Goal: Task Accomplishment & Management: Manage account settings

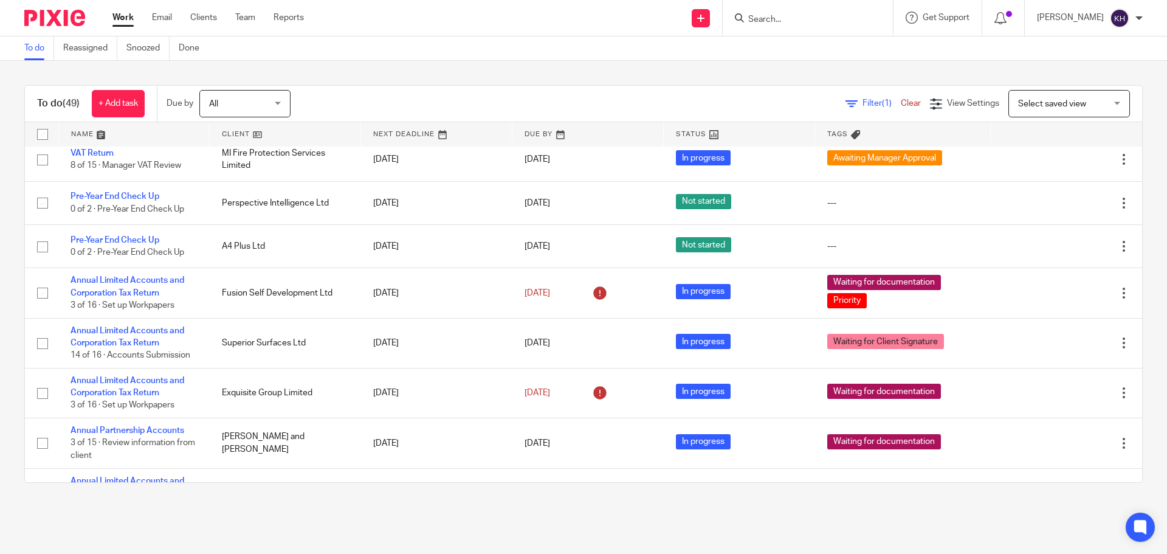
scroll to position [243, 0]
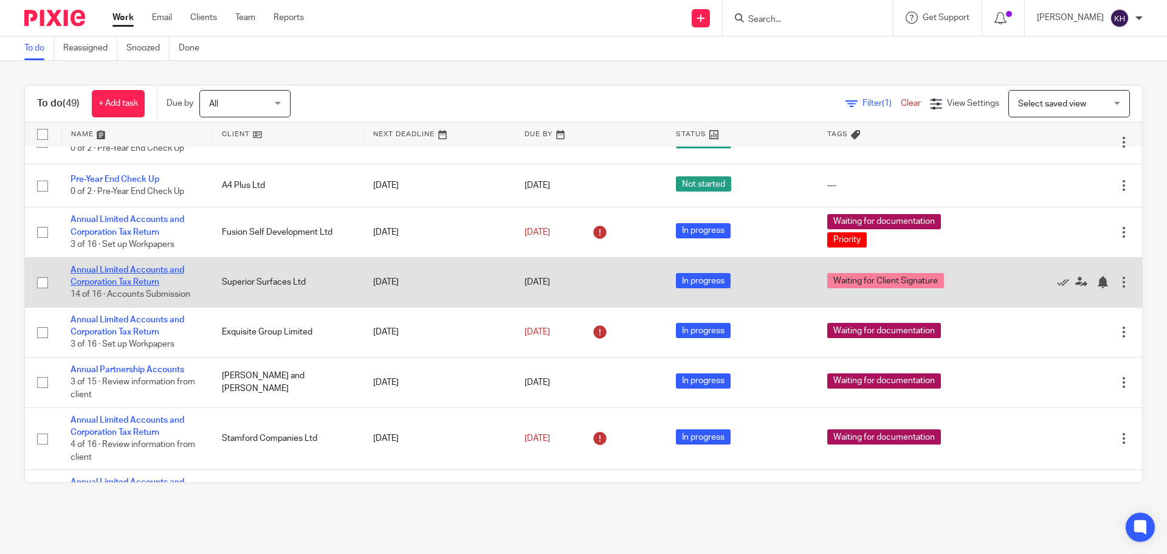
click at [127, 271] on link "Annual Limited Accounts and Corporation Tax Return" at bounding box center [128, 276] width 114 height 21
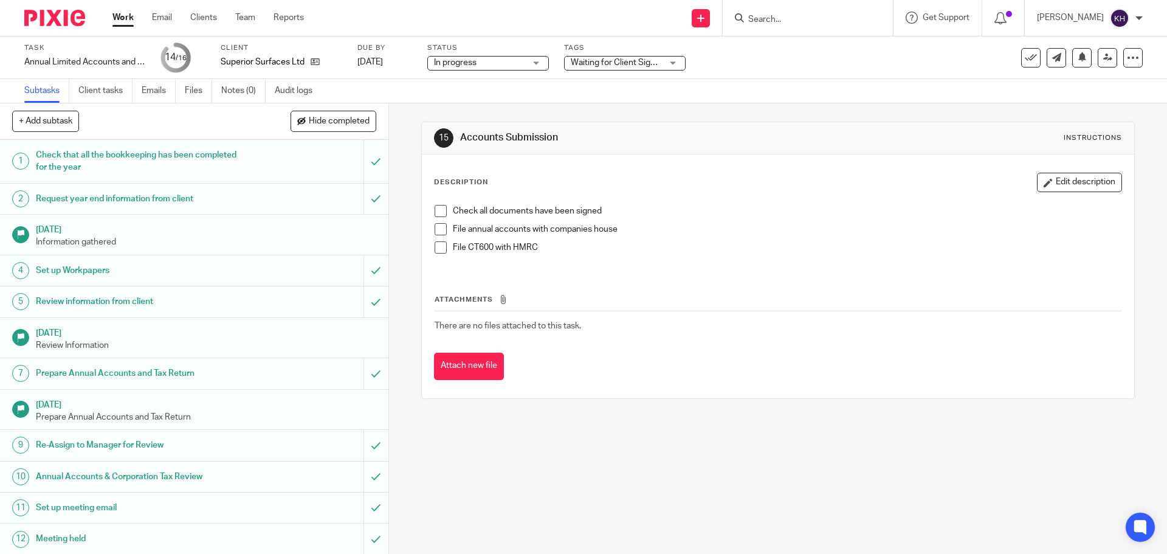
click at [613, 63] on span "Waiting for Client Signature" at bounding box center [623, 62] width 105 height 9
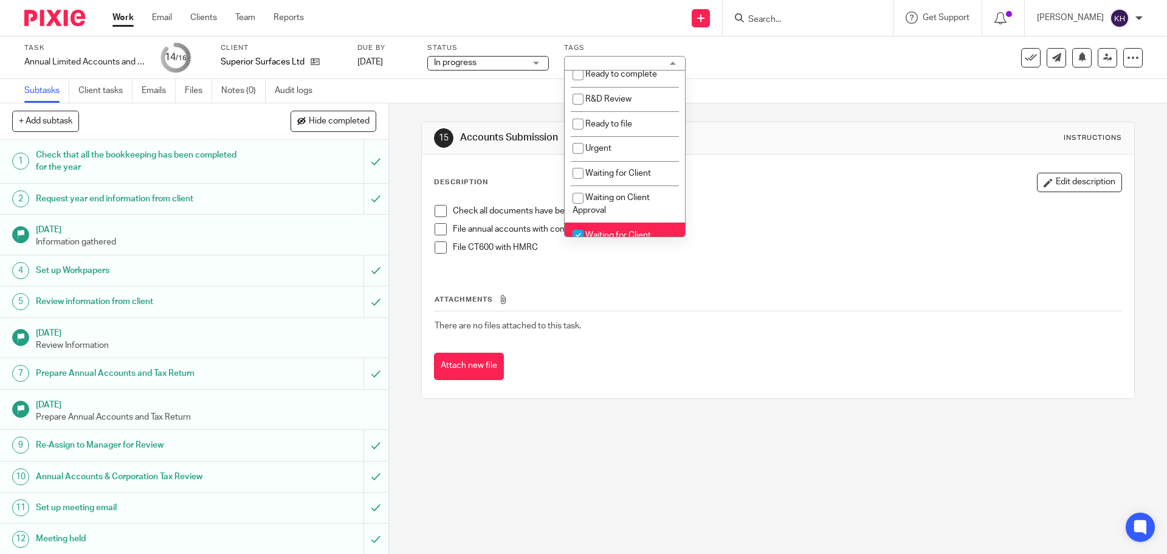
scroll to position [365, 0]
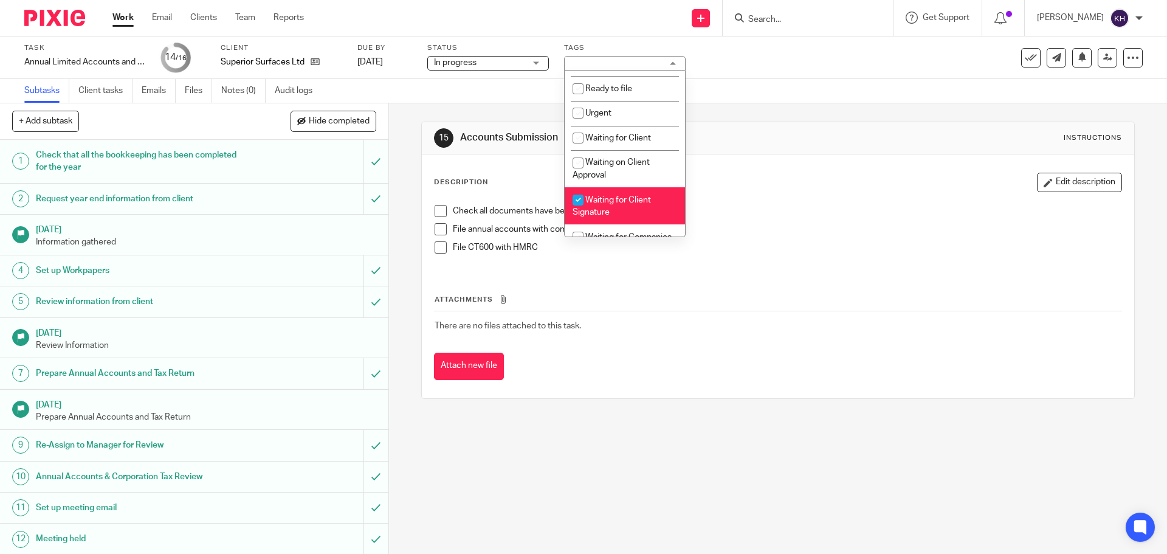
click at [615, 201] on span "Waiting for Client Signature" at bounding box center [612, 206] width 78 height 21
checkbox input "false"
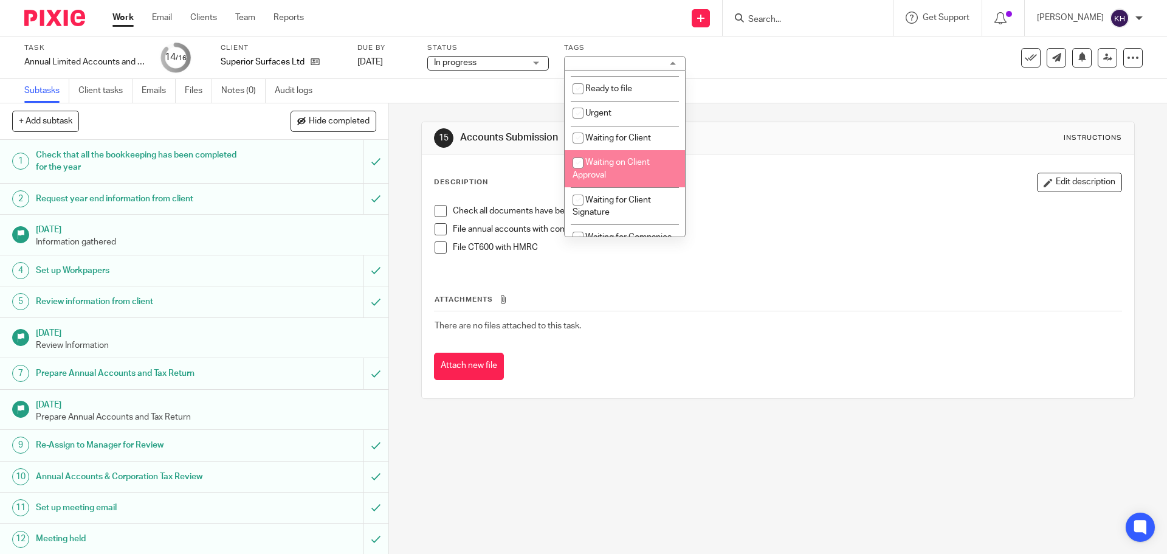
click at [740, 103] on div "Subtasks Client tasks Emails Files Notes (0) Audit logs" at bounding box center [583, 91] width 1167 height 24
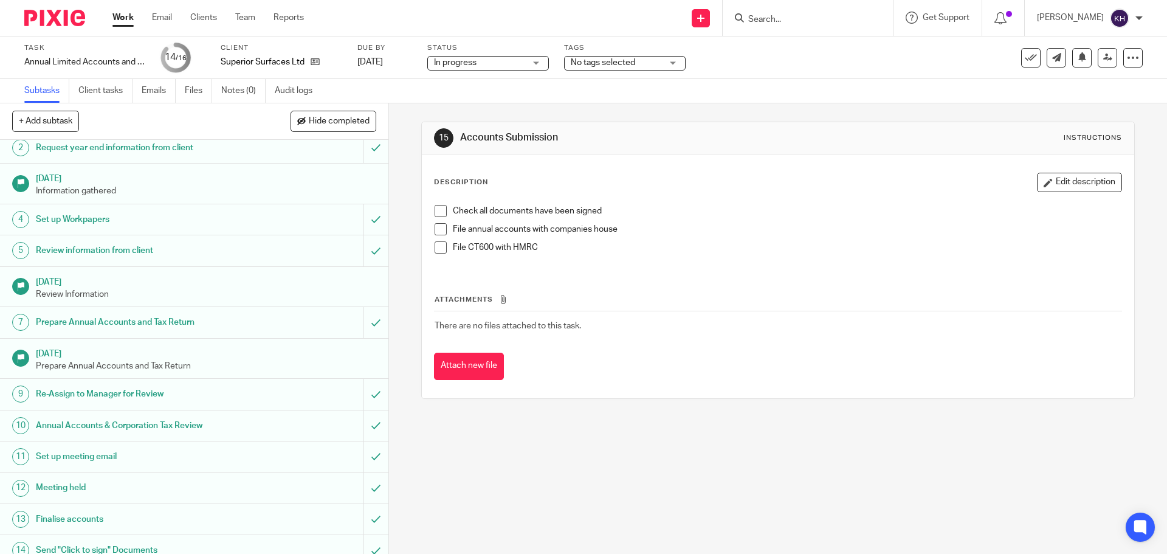
scroll to position [126, 0]
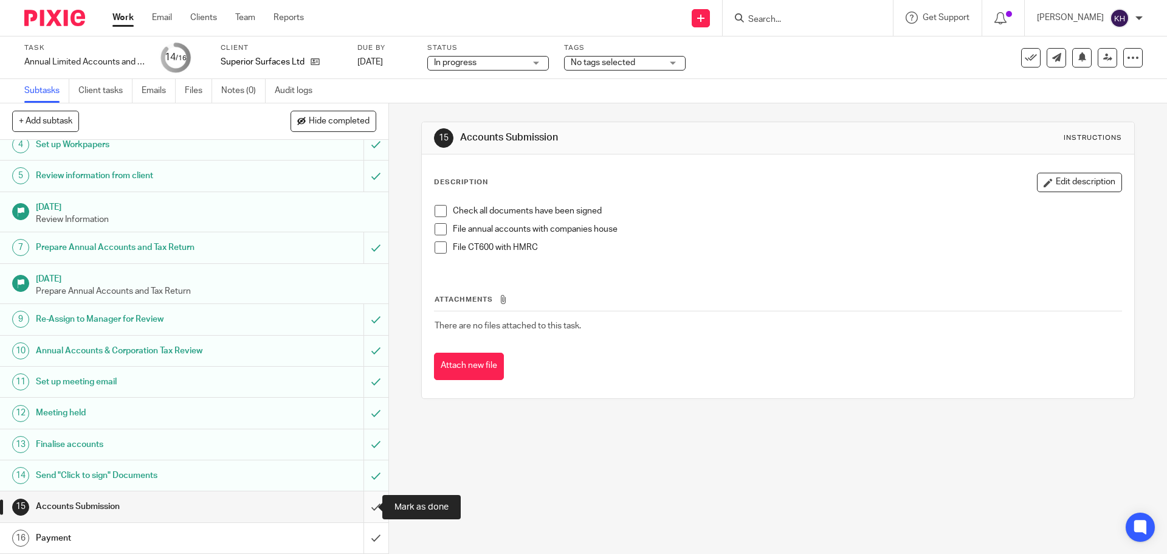
click at [365, 507] on input "submit" at bounding box center [194, 506] width 388 height 30
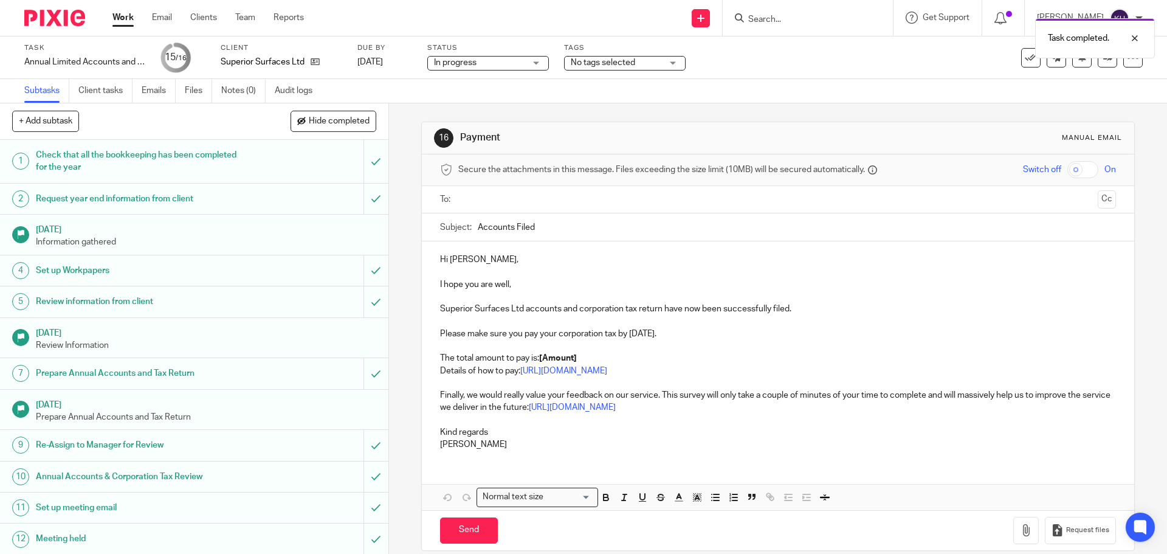
click at [513, 199] on input "text" at bounding box center [778, 200] width 630 height 14
click at [567, 269] on p at bounding box center [777, 275] width 675 height 12
drag, startPoint x: 528, startPoint y: 284, endPoint x: 393, endPoint y: 286, distance: 135.6
click at [393, 286] on div "16 Payment Manual email Secure the attachments in this message. Files exceeding…" at bounding box center [778, 328] width 778 height 450
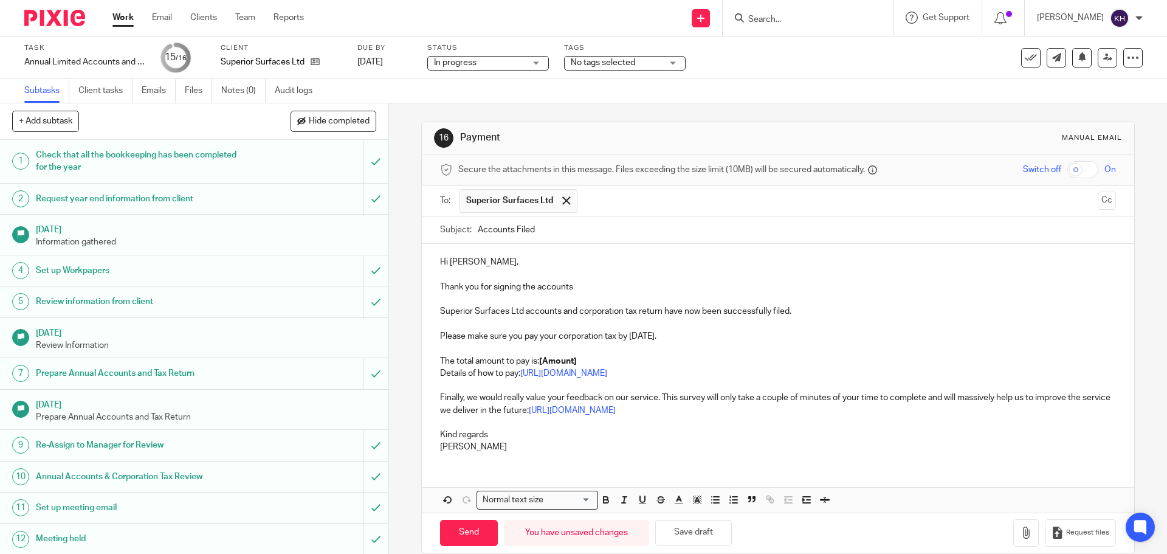
click at [540, 309] on p "Superior Surfaces Ltd accounts and corporation tax return have now been success…" at bounding box center [777, 311] width 675 height 12
click at [656, 301] on p at bounding box center [777, 299] width 675 height 12
click at [729, 306] on p "Superior Surfaces Ltd accounts and corporation tax return have now been success…" at bounding box center [777, 311] width 675 height 12
click at [633, 328] on p at bounding box center [777, 324] width 675 height 12
drag, startPoint x: 562, startPoint y: 341, endPoint x: 618, endPoint y: 335, distance: 56.3
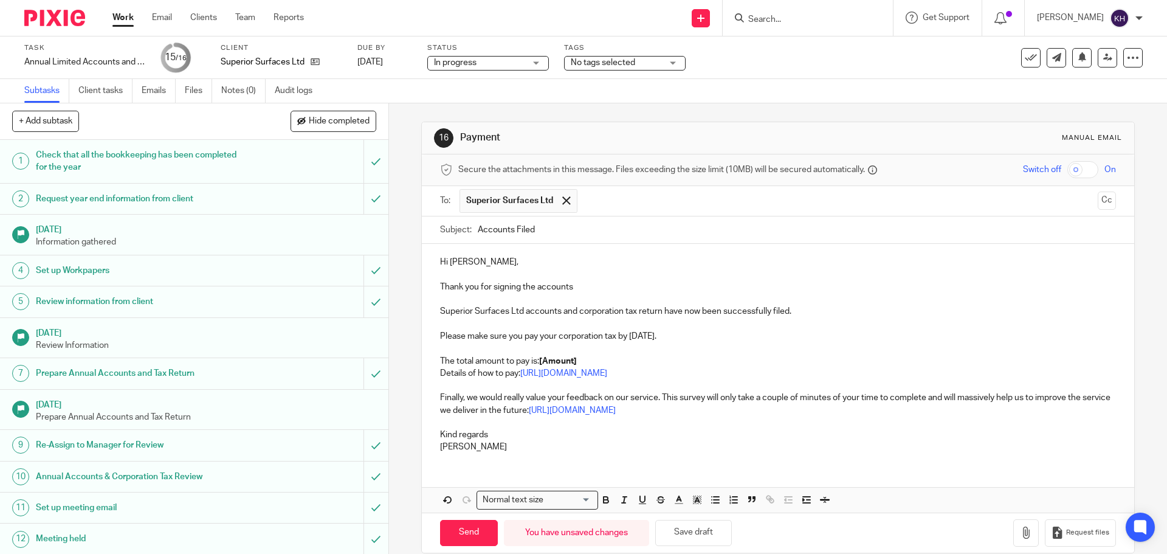
click at [562, 342] on p "Please make sure you pay your corporation tax by [DATE]." at bounding box center [777, 336] width 675 height 12
click at [633, 333] on p "Please make sure you pay your corporation tax by [DATE]." at bounding box center [777, 336] width 675 height 12
click at [521, 339] on p "Please make sure you pay your corporation tax by 30 Sep 2025." at bounding box center [777, 336] width 675 height 12
click at [463, 337] on p "Please make sure you pay your corporation tax by 30 Sep 2025." at bounding box center [777, 336] width 675 height 12
click at [623, 331] on p "Please make sure you pay your corporation tax by 30 Sep 2025." at bounding box center [777, 336] width 675 height 12
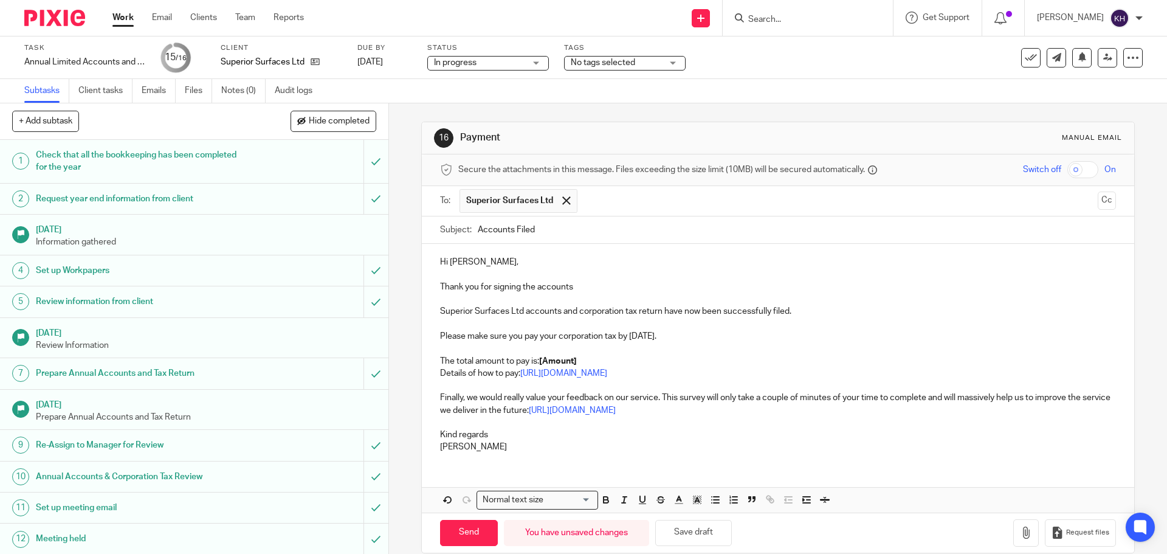
click at [543, 360] on strong "[Amount]" at bounding box center [558, 361] width 38 height 9
click at [540, 361] on strong "[Amount]" at bounding box center [558, 361] width 38 height 9
click at [707, 348] on p at bounding box center [777, 348] width 675 height 12
click at [719, 398] on p "Finally, we would really value your feedback on our service. This survey will o…" at bounding box center [777, 403] width 675 height 25
click at [694, 374] on p "Details of how to pay: https://www.gov.uk/pay-corporation-tax" at bounding box center [777, 373] width 675 height 12
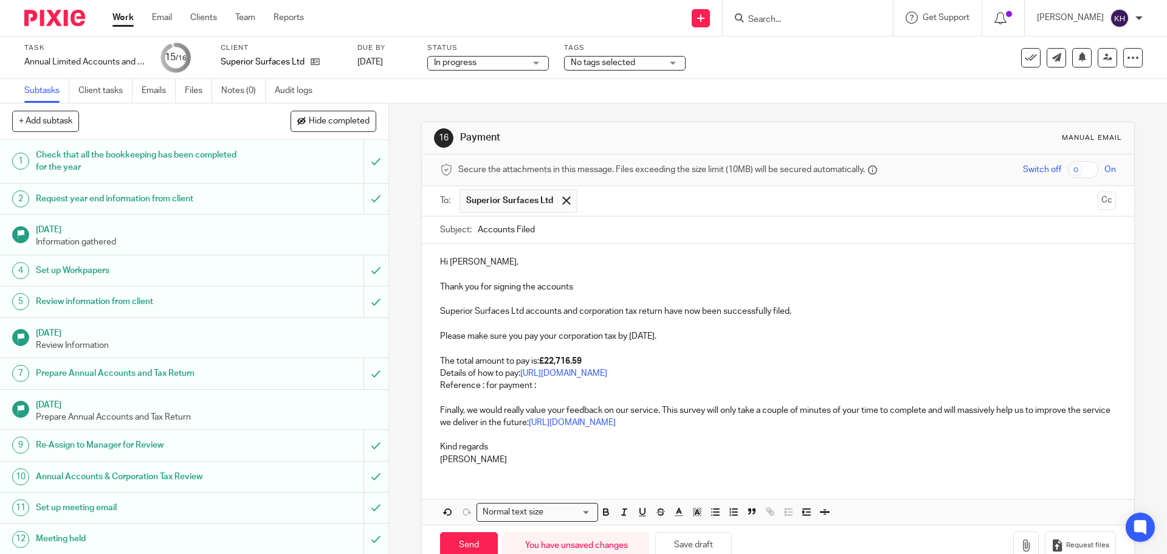
click at [481, 389] on p "Reference : for payment :" at bounding box center [777, 385] width 675 height 12
click at [599, 385] on p "Reference for payment :" at bounding box center [777, 385] width 675 height 12
drag, startPoint x: 599, startPoint y: 385, endPoint x: 548, endPoint y: 386, distance: 51.1
click at [548, 386] on p "Reference for payment :" at bounding box center [777, 385] width 675 height 12
drag, startPoint x: 745, startPoint y: 419, endPoint x: 422, endPoint y: 415, distance: 323.4
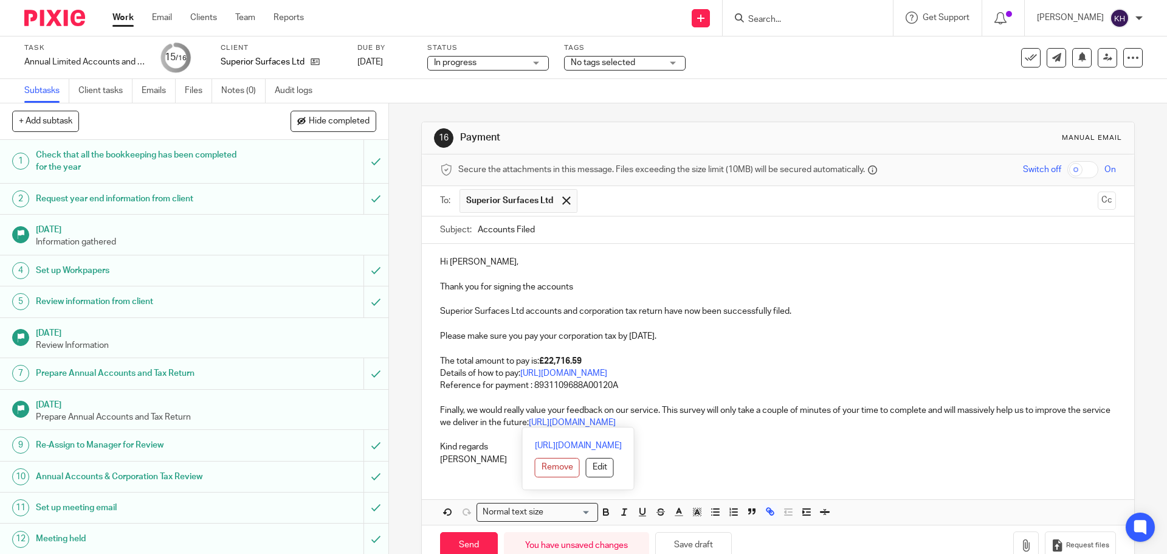
click at [422, 415] on div "Hi Sean, Thank you for signing the accounts Superior Surfaces Ltd accounts and …" at bounding box center [778, 359] width 712 height 231
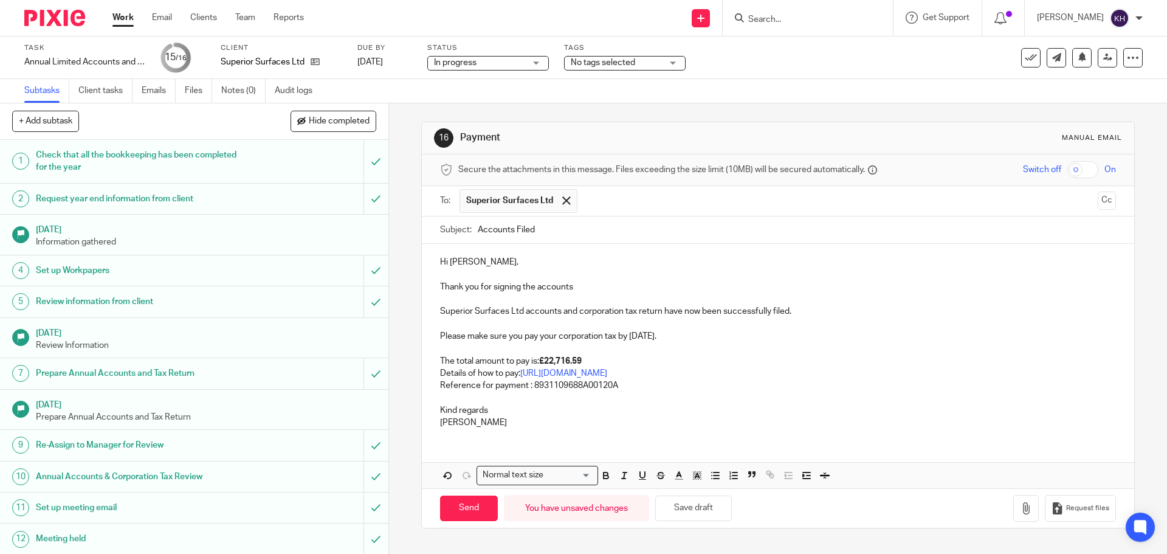
click at [597, 402] on p at bounding box center [777, 397] width 675 height 12
click at [470, 511] on input "Send" at bounding box center [469, 508] width 58 height 26
type input "Sent"
click at [522, 416] on p "[PERSON_NAME]" at bounding box center [777, 422] width 675 height 12
click at [608, 404] on p "Kind regards" at bounding box center [777, 410] width 675 height 12
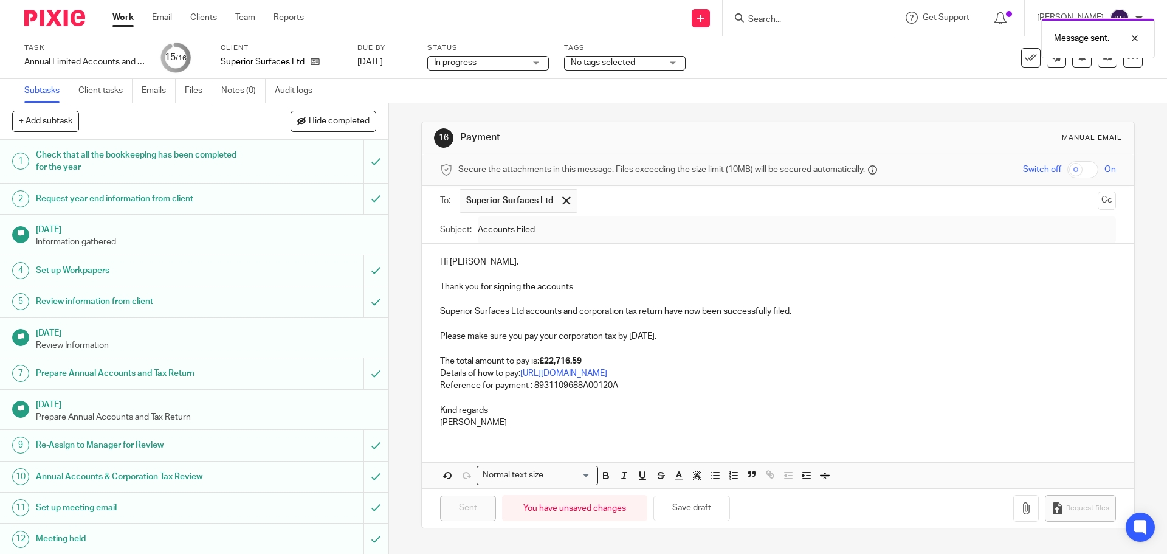
click at [708, 386] on p "Reference for payment : 8931109688A00120A" at bounding box center [777, 385] width 675 height 12
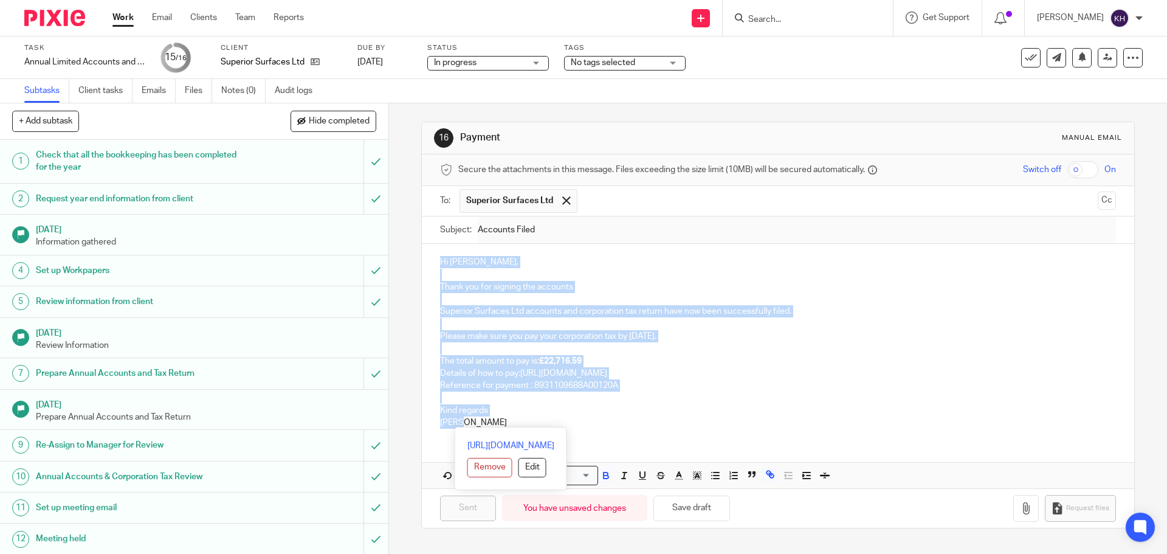
drag, startPoint x: 435, startPoint y: 261, endPoint x: 550, endPoint y: 421, distance: 197.4
click at [550, 421] on div "Hi Sean, Thank you for signing the accounts Superior Surfaces Ltd accounts and …" at bounding box center [778, 341] width 712 height 194
copy div "Hi Sean, Thank you for signing the accounts Superior Surfaces Ltd accounts and …"
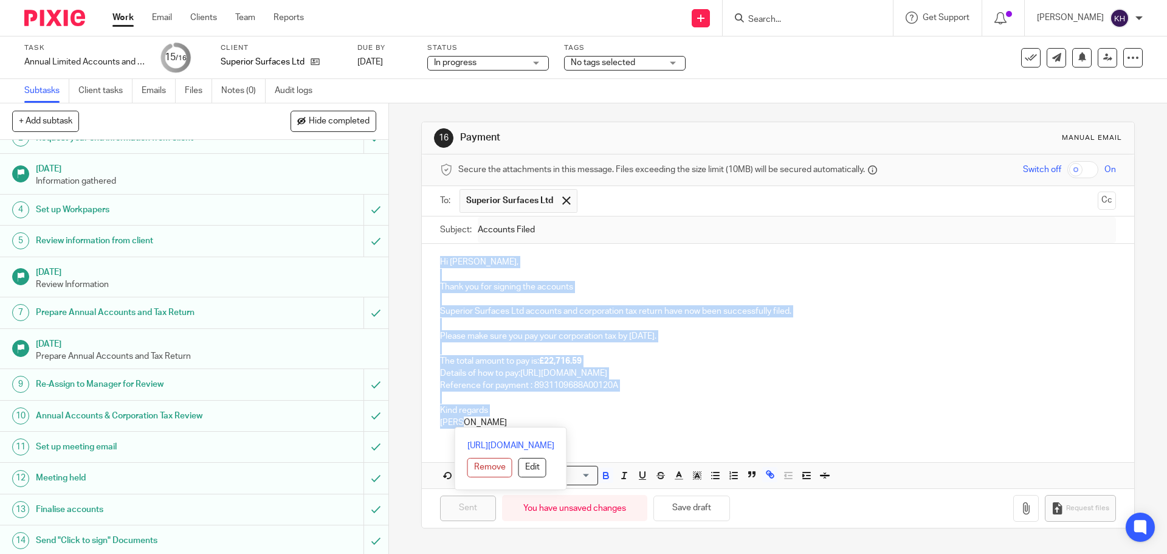
scroll to position [126, 0]
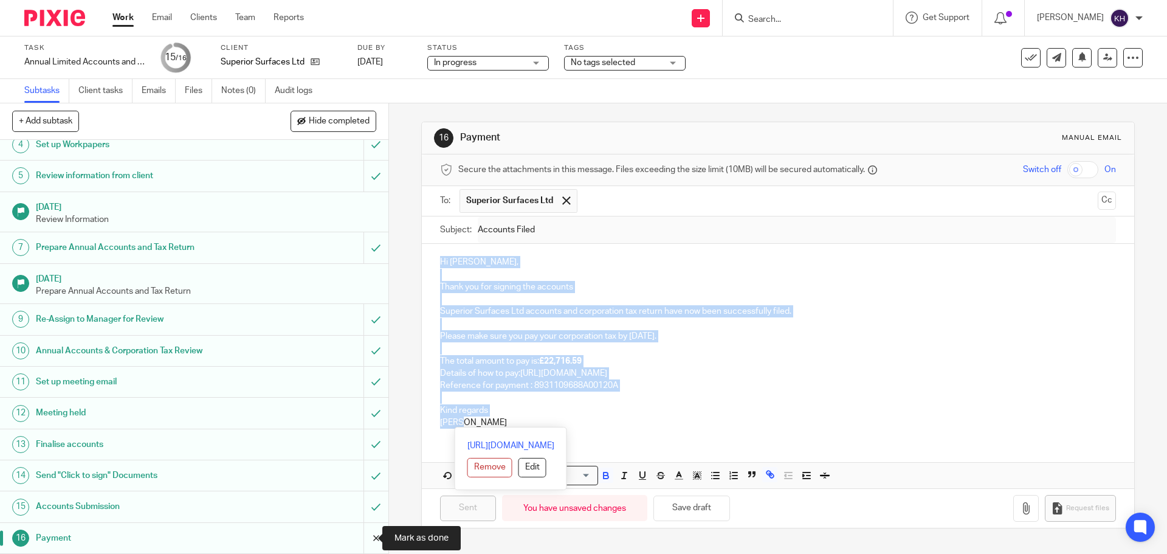
click at [364, 535] on input "submit" at bounding box center [194, 538] width 388 height 30
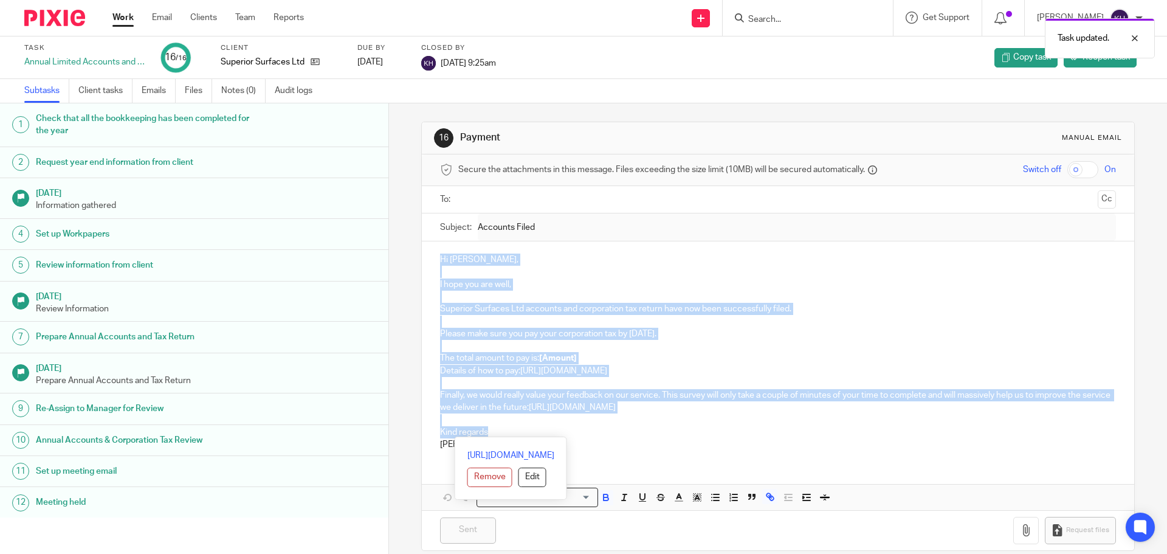
drag, startPoint x: 435, startPoint y: 258, endPoint x: 601, endPoint y: 437, distance: 244.3
click at [601, 437] on div "Hi Sean, I hope you are well, Superior Surfaces Ltd accounts and corporation ta…" at bounding box center [778, 350] width 712 height 218
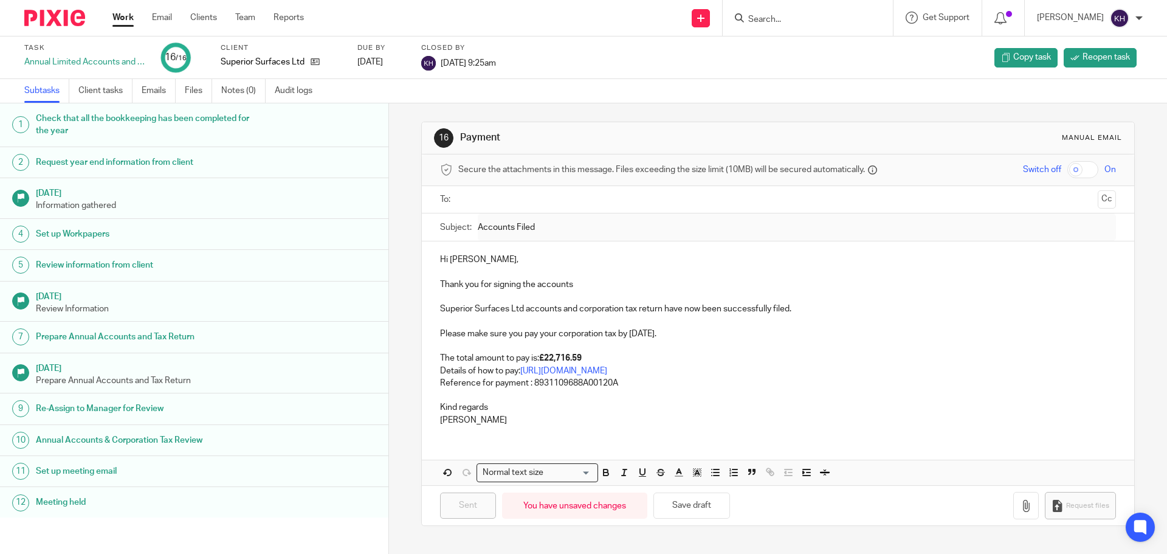
click at [664, 420] on p "[PERSON_NAME]" at bounding box center [777, 420] width 675 height 12
click at [676, 319] on p at bounding box center [777, 321] width 675 height 12
click at [508, 190] on ul at bounding box center [779, 200] width 638 height 20
click at [512, 198] on input "text" at bounding box center [778, 200] width 630 height 14
click at [188, 428] on link "10 Annual Accounts & Corporation Tax Review" at bounding box center [194, 440] width 388 height 30
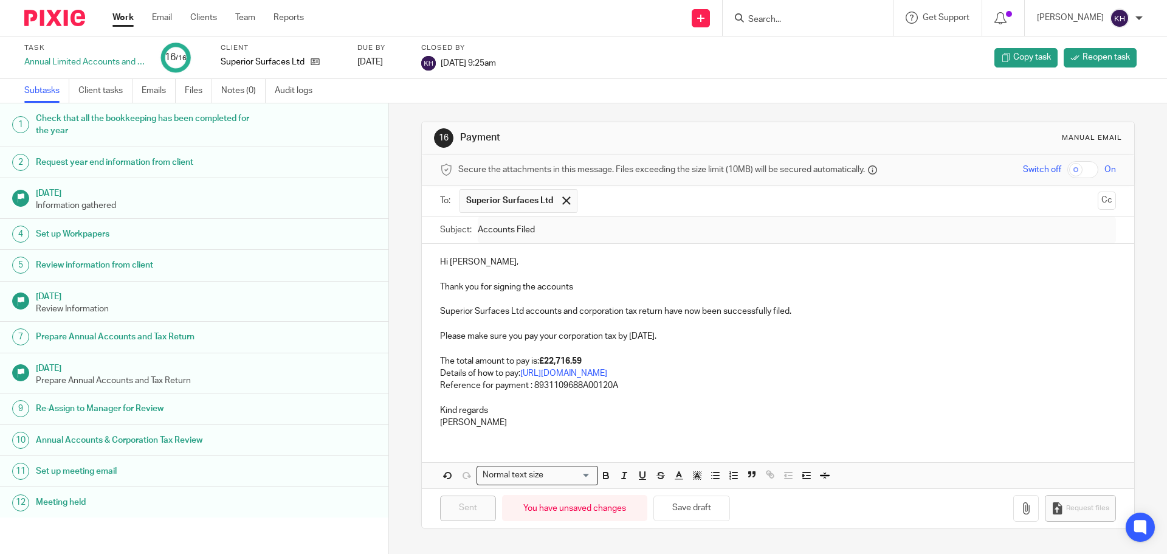
scroll to position [126, 0]
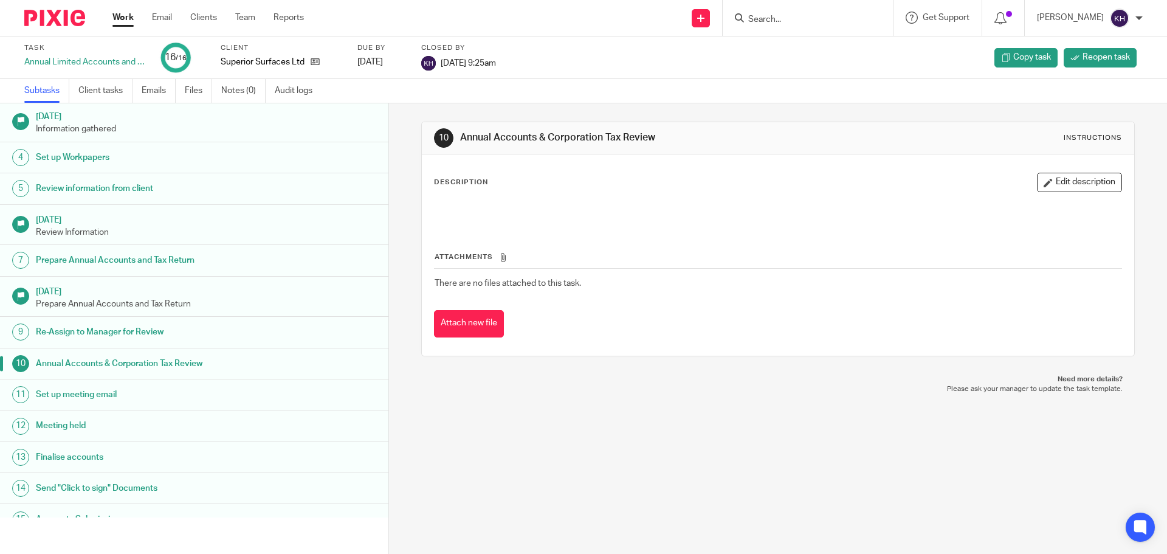
scroll to position [126, 0]
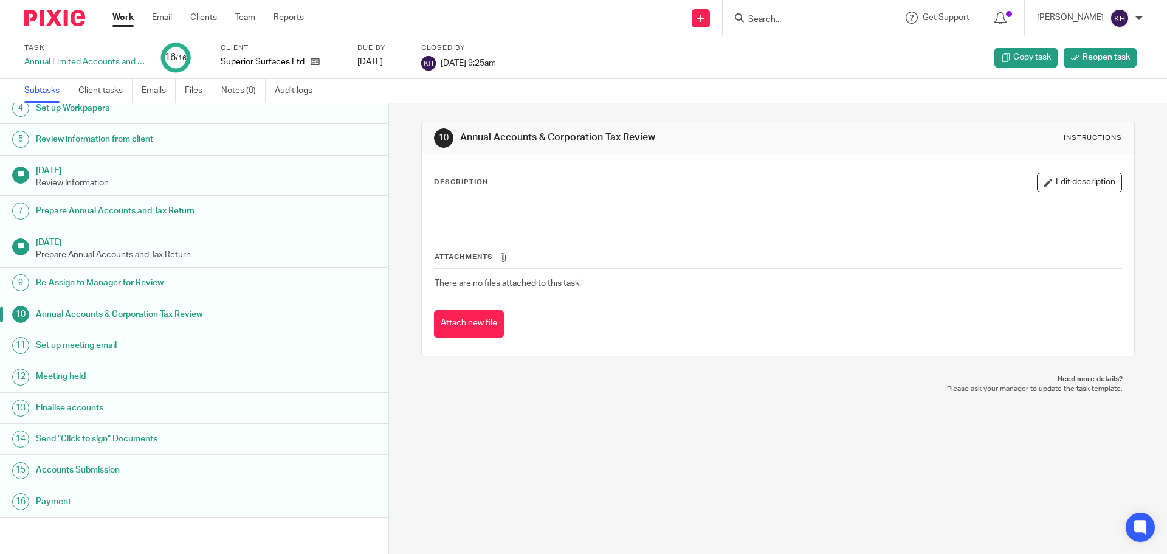
click at [325, 503] on div "Payment" at bounding box center [206, 501] width 340 height 18
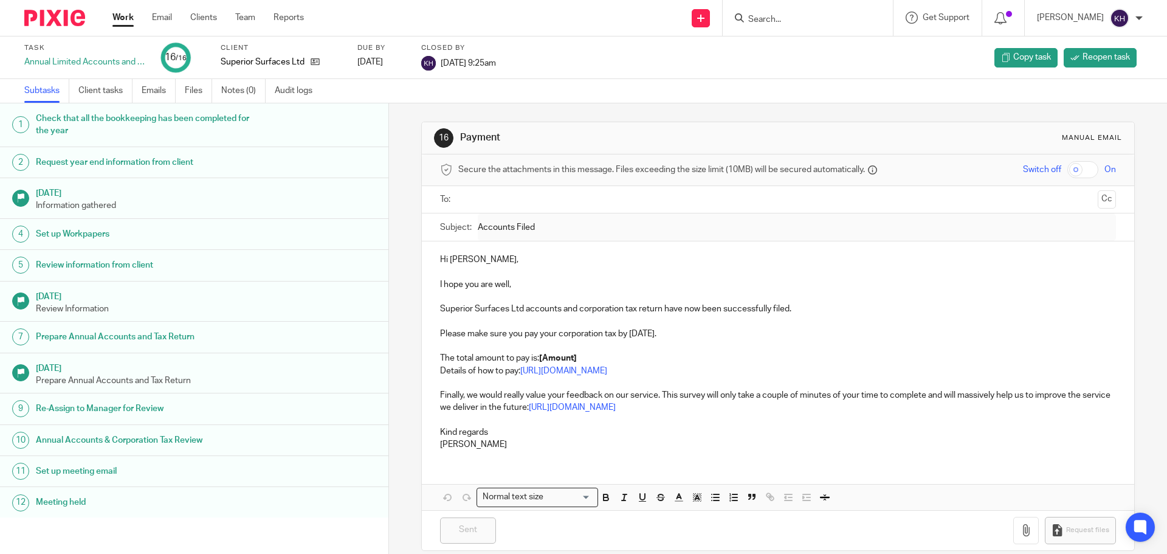
scroll to position [126, 0]
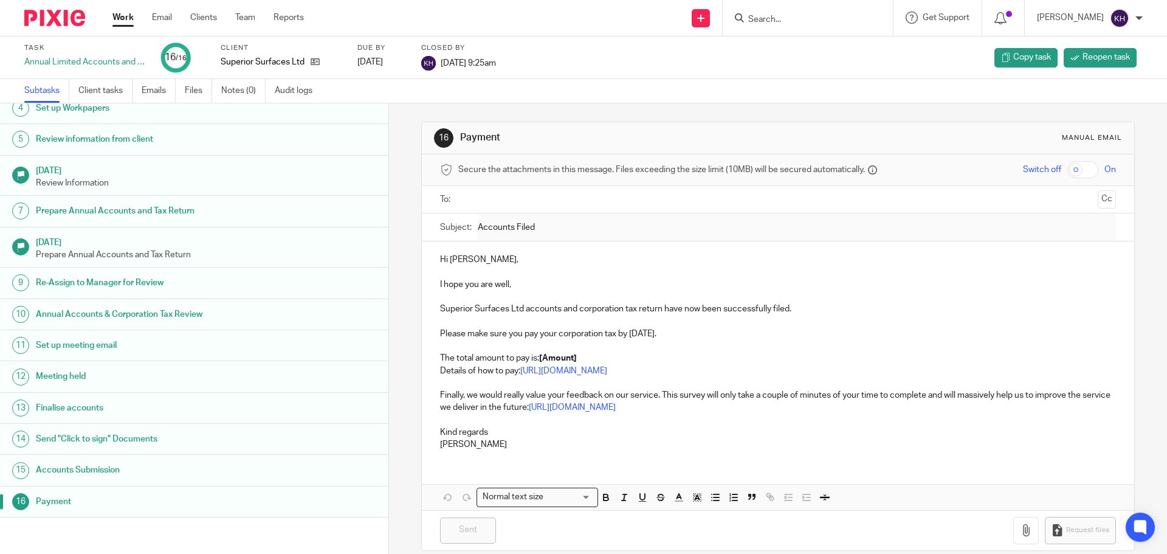
click at [58, 500] on h1 "Payment" at bounding box center [149, 501] width 227 height 18
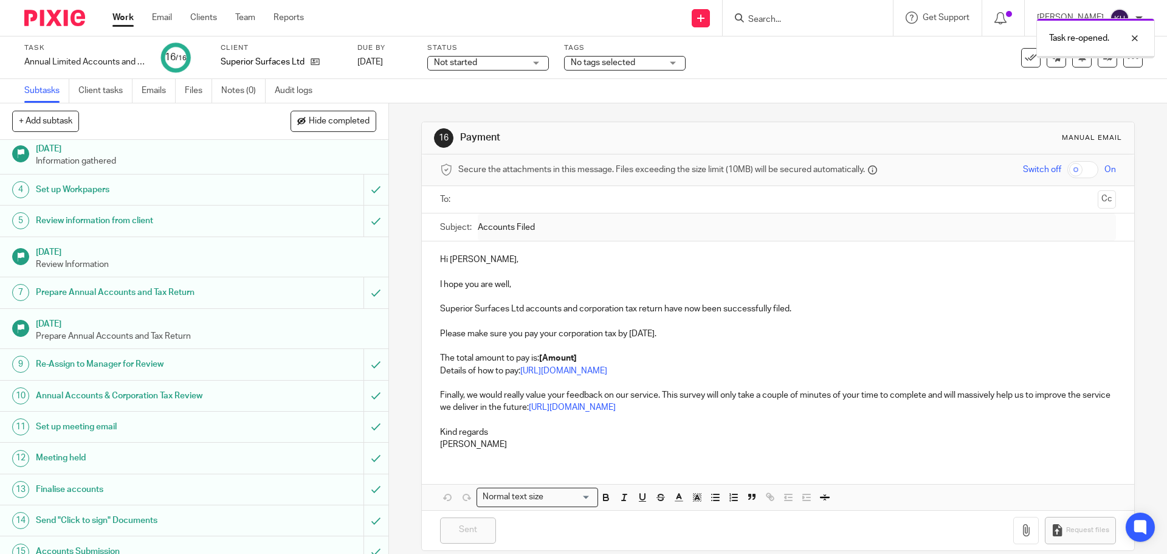
scroll to position [126, 0]
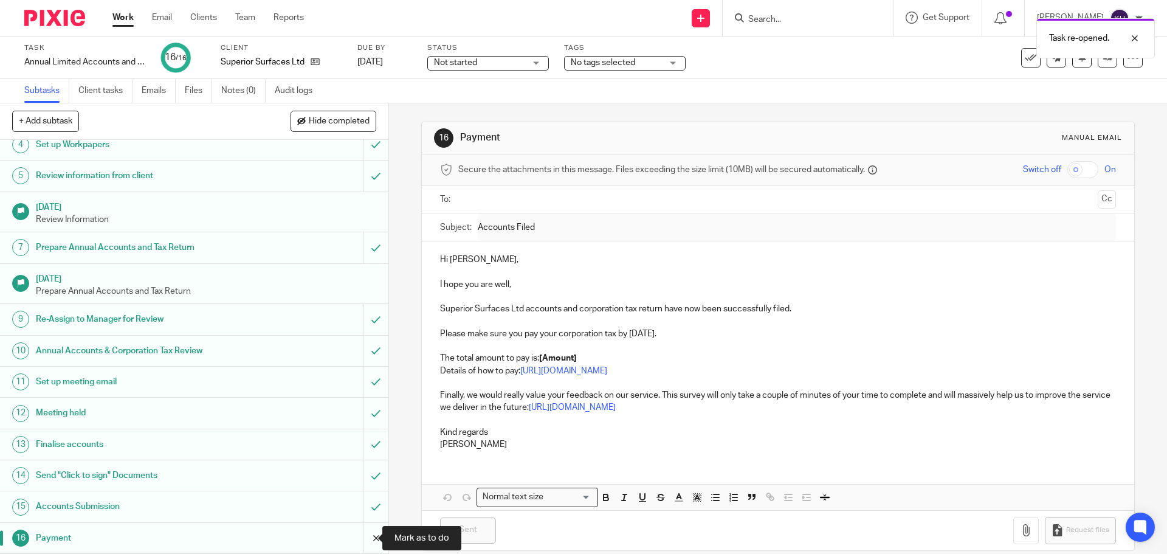
click at [367, 539] on input "submit" at bounding box center [194, 538] width 388 height 30
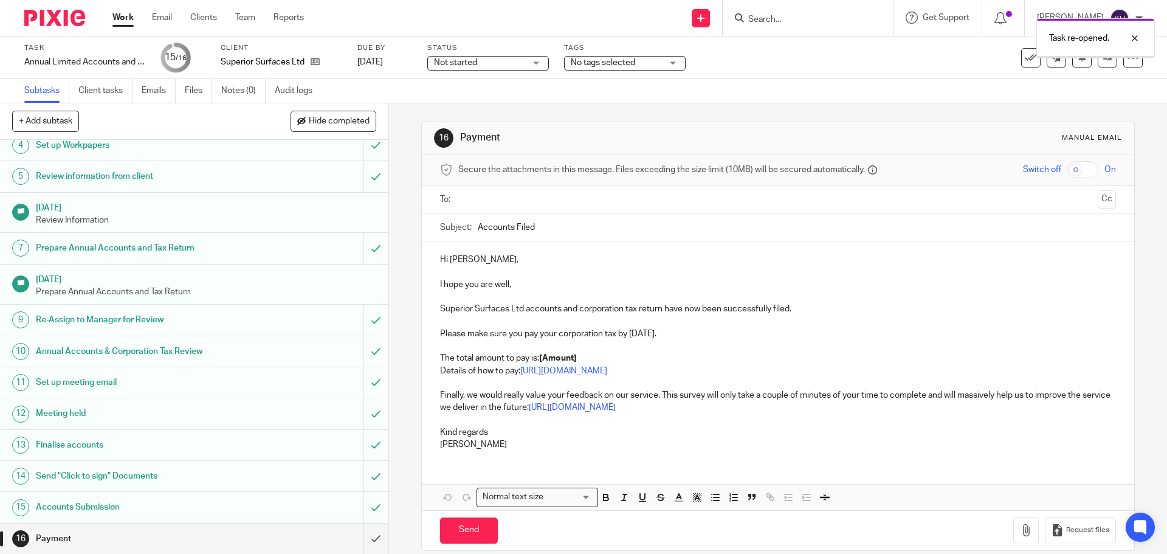
scroll to position [126, 0]
click at [528, 187] on div at bounding box center [779, 199] width 638 height 27
click at [527, 193] on input "text" at bounding box center [778, 200] width 630 height 14
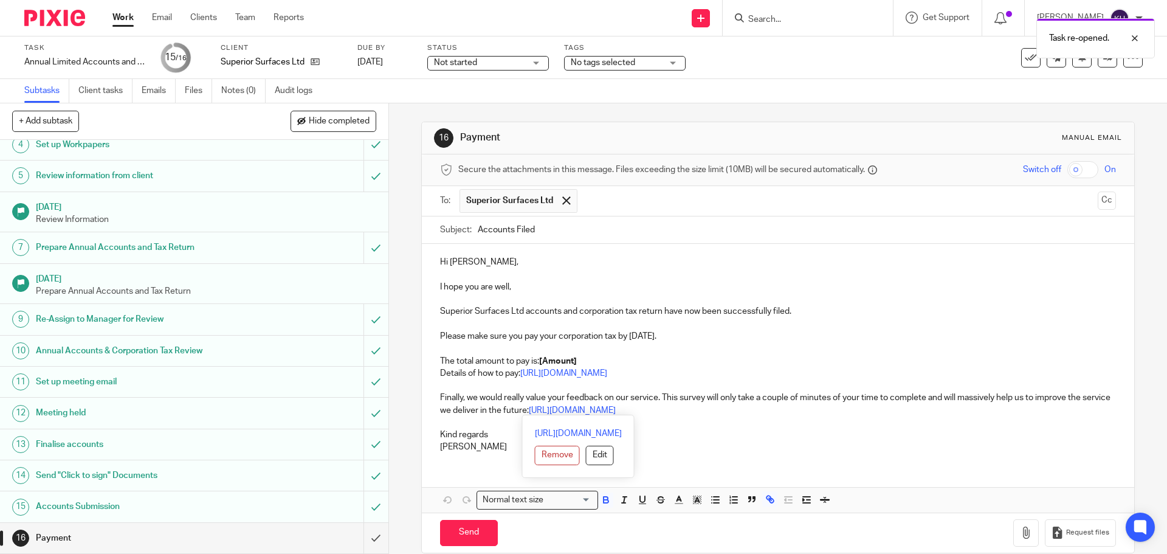
drag, startPoint x: 436, startPoint y: 259, endPoint x: 737, endPoint y: 413, distance: 338.7
click at [737, 413] on div "Hi [PERSON_NAME], I hope you are well, Superior Surfaces Ltd accounts and corpo…" at bounding box center [778, 353] width 712 height 218
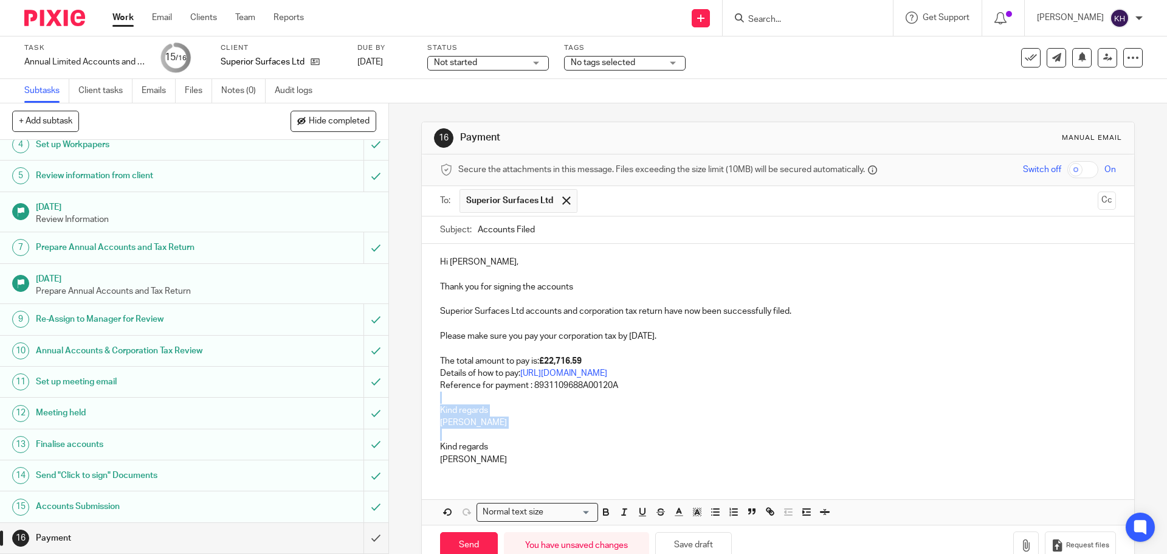
drag, startPoint x: 474, startPoint y: 432, endPoint x: 415, endPoint y: 402, distance: 66.6
click at [415, 402] on div "16 Payment Manual email Secure the attachments in this message. Files exceeding…" at bounding box center [778, 328] width 778 height 450
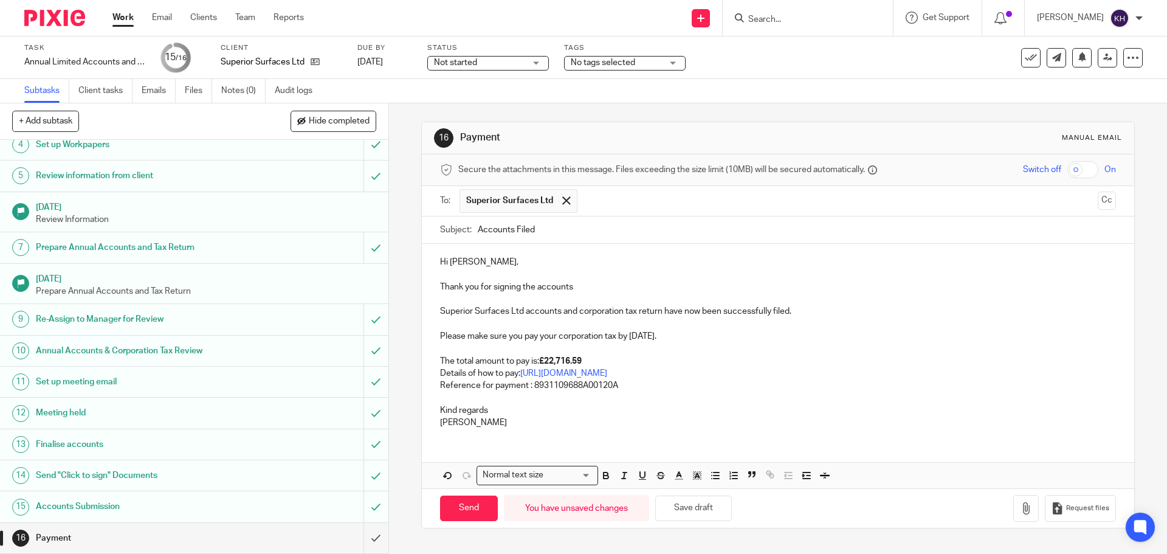
click at [646, 407] on p "Kind regards" at bounding box center [777, 410] width 675 height 12
click at [480, 507] on input "Send" at bounding box center [469, 508] width 58 height 26
type input "Sent"
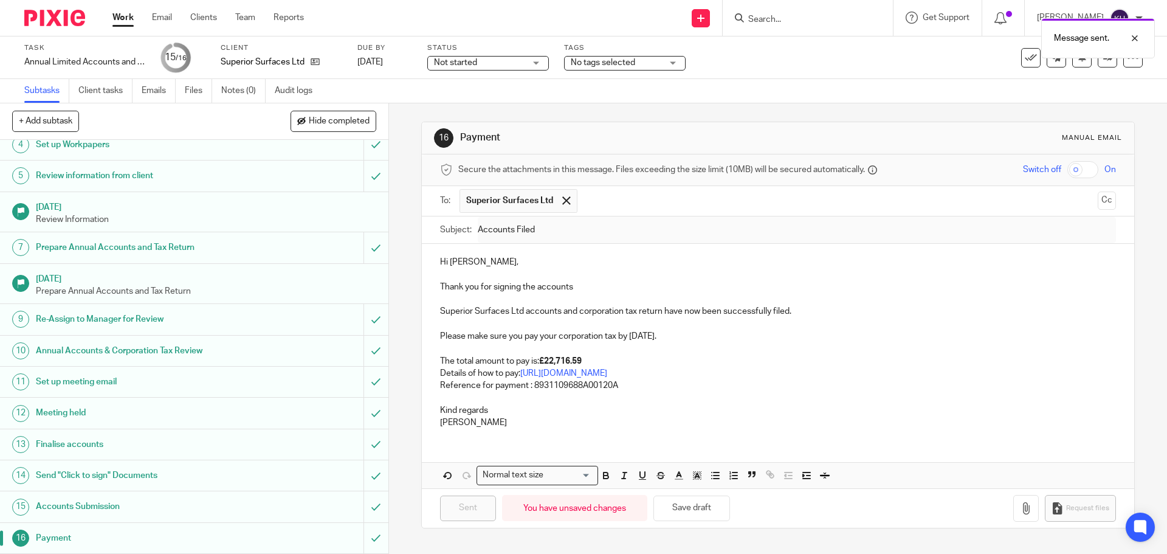
click at [956, 83] on div "Subtasks Client tasks Emails Files Notes (0) Audit logs" at bounding box center [583, 91] width 1167 height 24
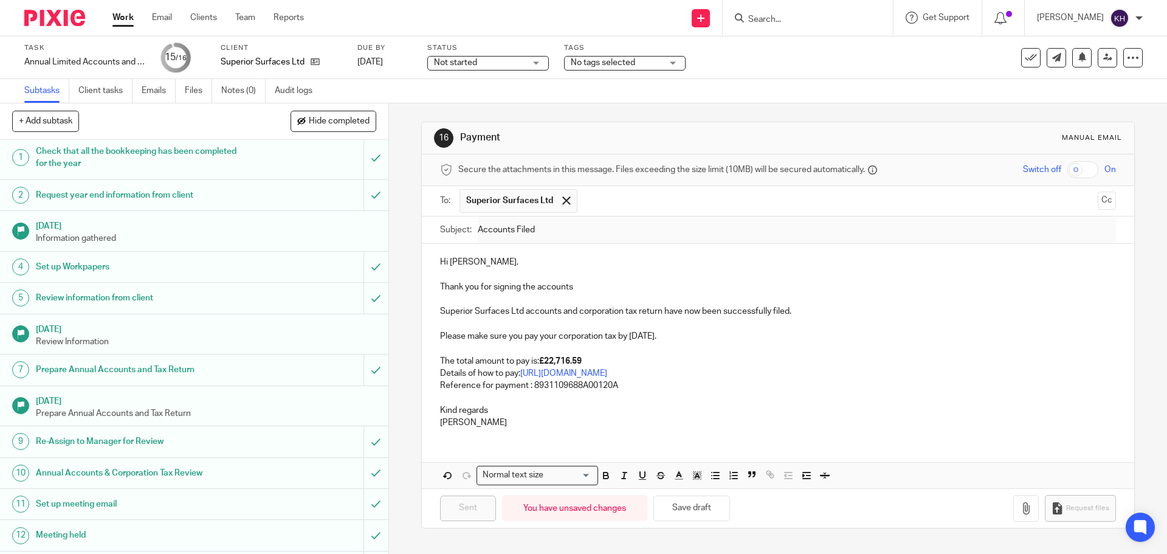
scroll to position [0, 0]
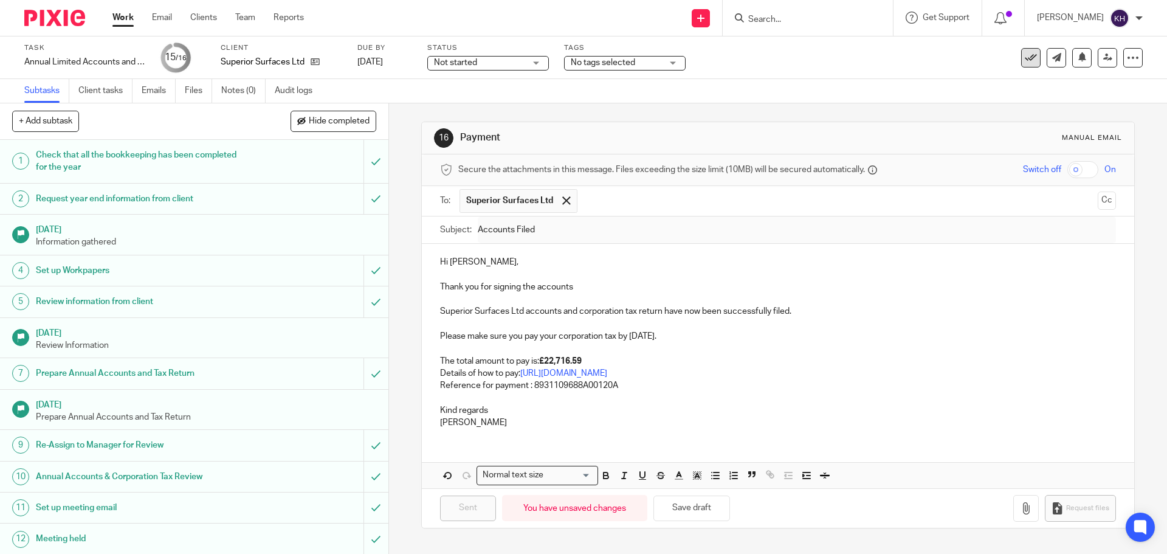
click at [1025, 57] on icon at bounding box center [1031, 58] width 12 height 12
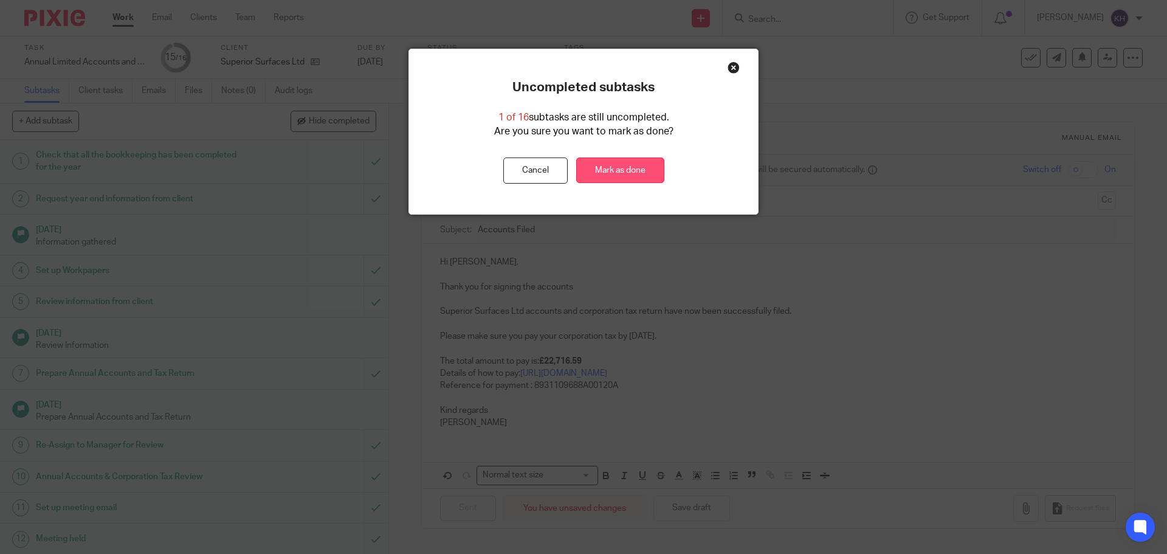
click at [609, 168] on link "Mark as done" at bounding box center [620, 170] width 88 height 26
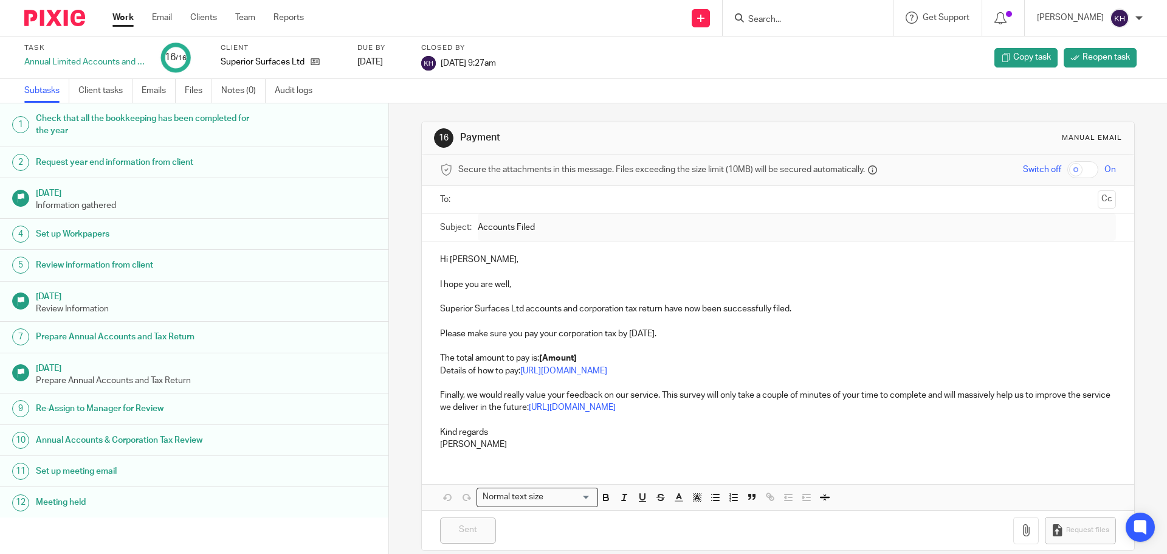
click at [129, 16] on link "Work" at bounding box center [122, 18] width 21 height 12
